Goal: Task Accomplishment & Management: Use online tool/utility

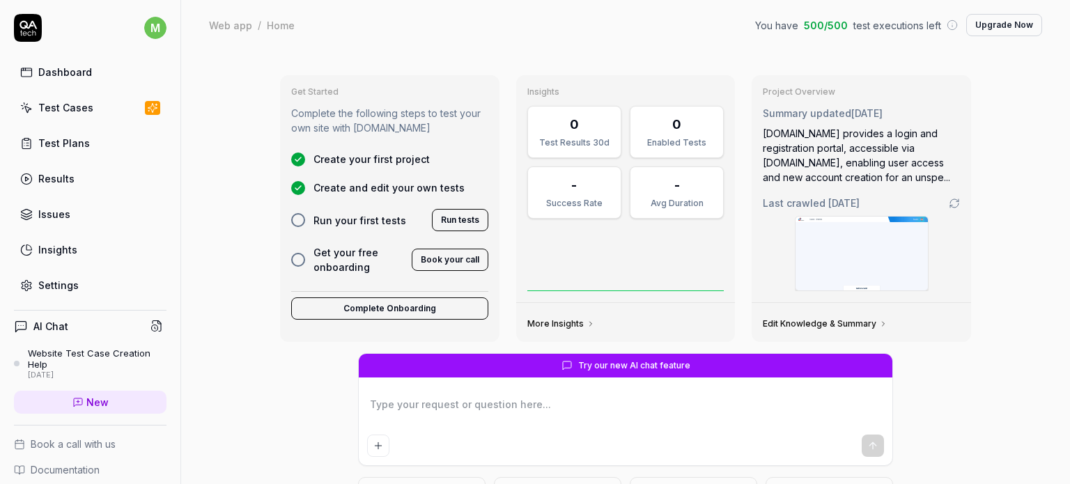
click at [442, 222] on button "Run tests" at bounding box center [460, 220] width 56 height 22
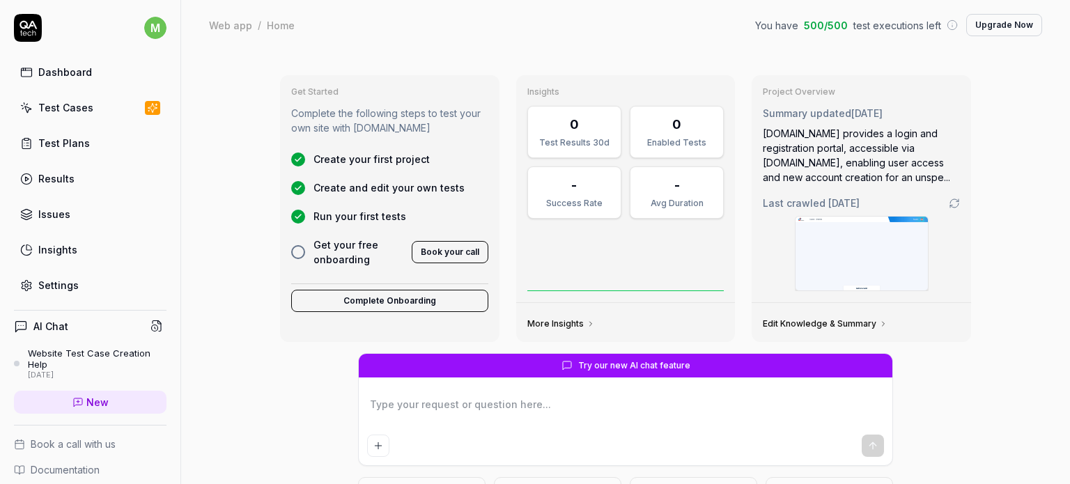
type textarea "*"
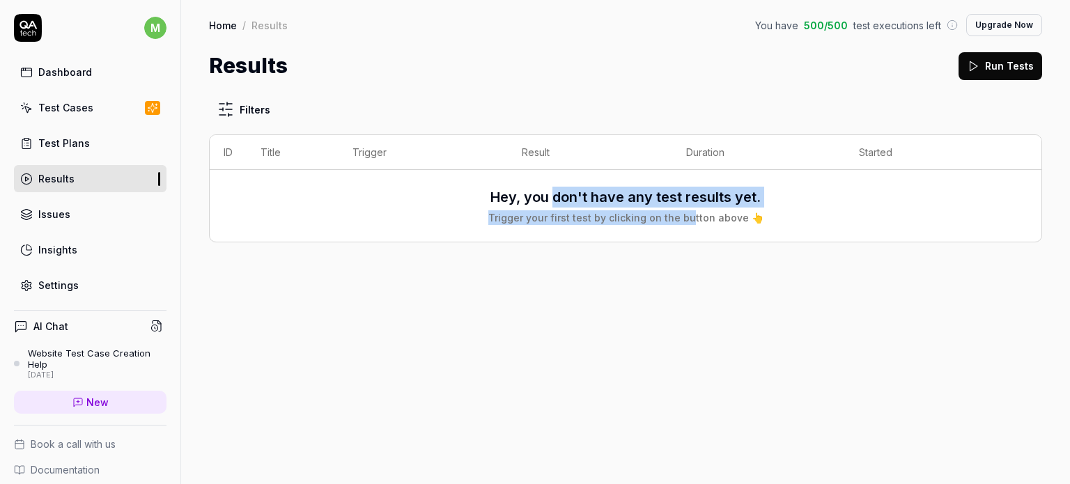
drag, startPoint x: 553, startPoint y: 194, endPoint x: 688, endPoint y: 220, distance: 137.6
click at [688, 220] on div "Hey, you don't have any test results yet. Trigger your first test by clicking o…" at bounding box center [625, 206] width 275 height 38
click at [688, 220] on div "Trigger your first test by clicking on the button above 👆" at bounding box center [625, 217] width 275 height 15
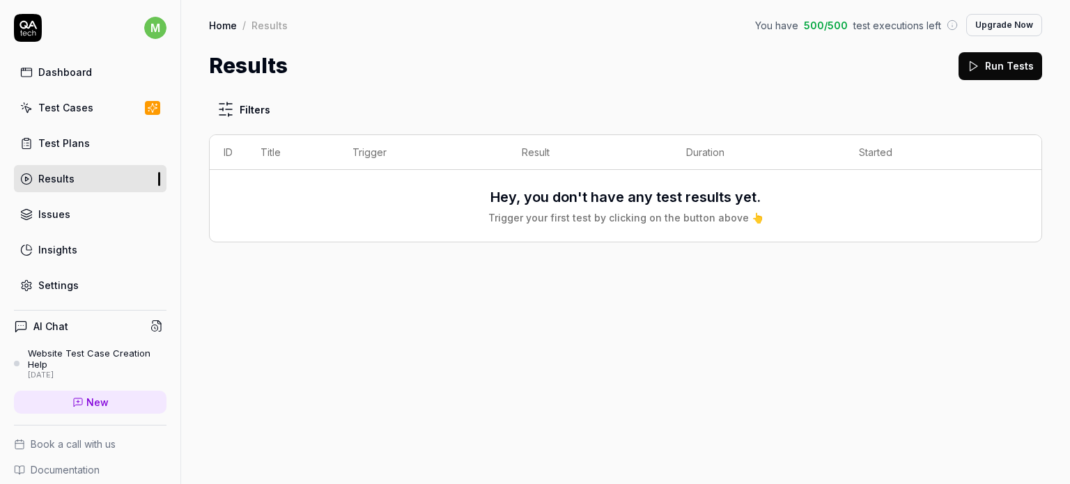
click at [739, 218] on div "Trigger your first test by clicking on the button above 👆" at bounding box center [625, 217] width 275 height 15
click at [980, 69] on icon at bounding box center [973, 66] width 13 height 13
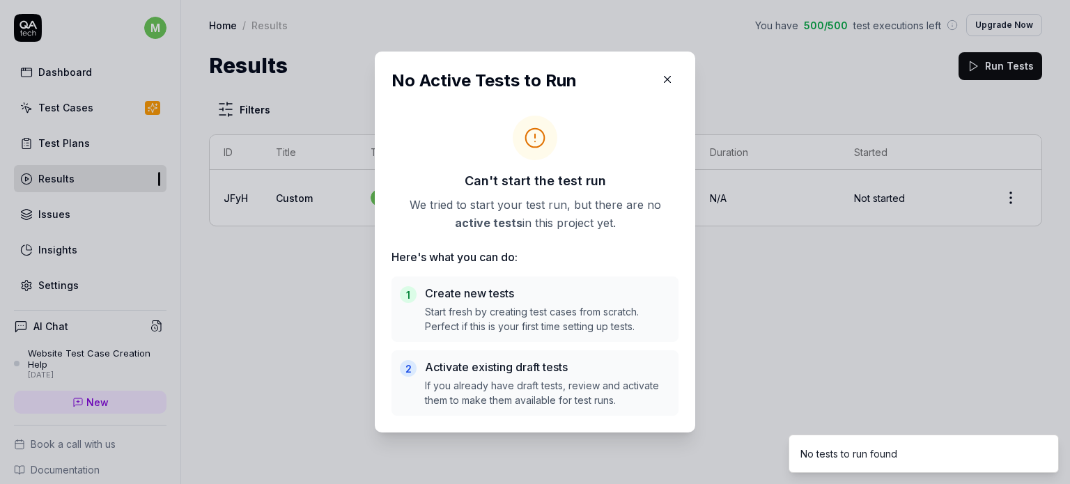
click at [543, 295] on h5 "Create new tests" at bounding box center [547, 293] width 245 height 17
click at [520, 395] on p "If you already have draft tests, review and activate them to make them availabl…" at bounding box center [547, 392] width 245 height 29
click at [559, 192] on div "Can't start the test run We tried to start your test run, but there are no acti…" at bounding box center [535, 201] width 287 height 61
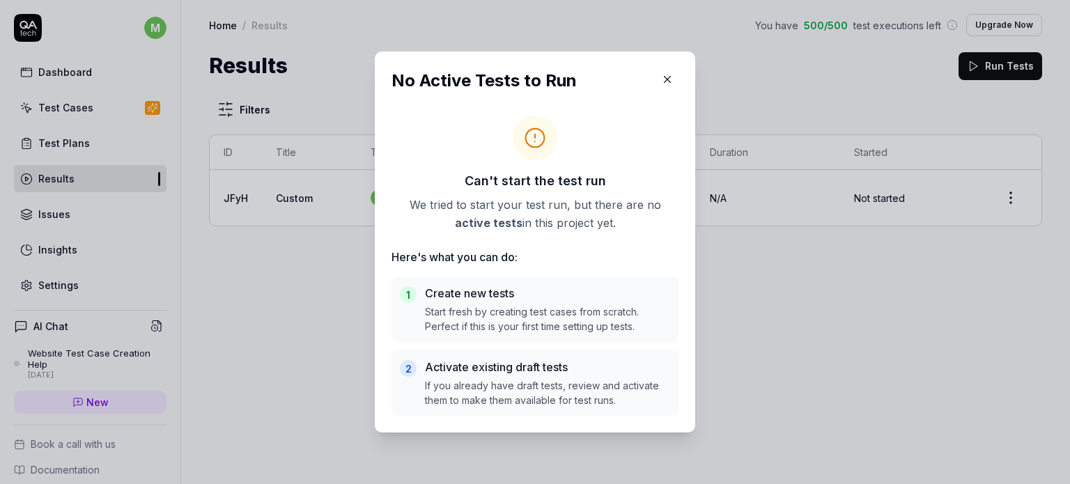
click at [411, 294] on div "1 Create new tests Start fresh by creating test cases from scratch. Perfect if …" at bounding box center [535, 309] width 287 height 65
drag, startPoint x: 387, startPoint y: 295, endPoint x: 396, endPoint y: 300, distance: 10.0
click at [396, 300] on div "1 Create new tests Start fresh by creating test cases from scratch. Perfect if …" at bounding box center [535, 309] width 287 height 65
click at [445, 357] on div "2 Activate existing draft tests If you already have draft tests, review and act…" at bounding box center [535, 382] width 287 height 65
click at [451, 380] on p "If you already have draft tests, review and activate them to make them availabl…" at bounding box center [547, 392] width 245 height 29
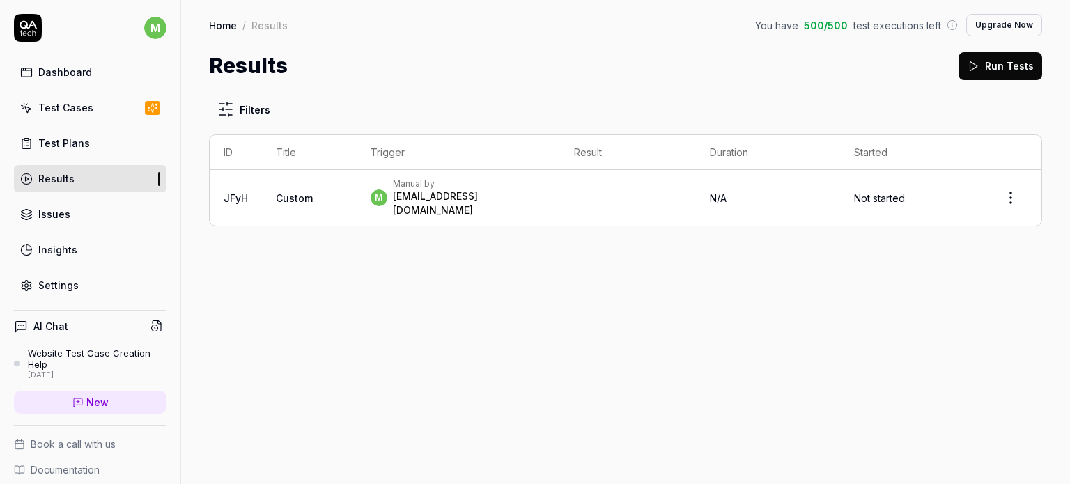
click at [91, 108] on link "Test Cases" at bounding box center [90, 107] width 153 height 27
